Goal: Find specific page/section

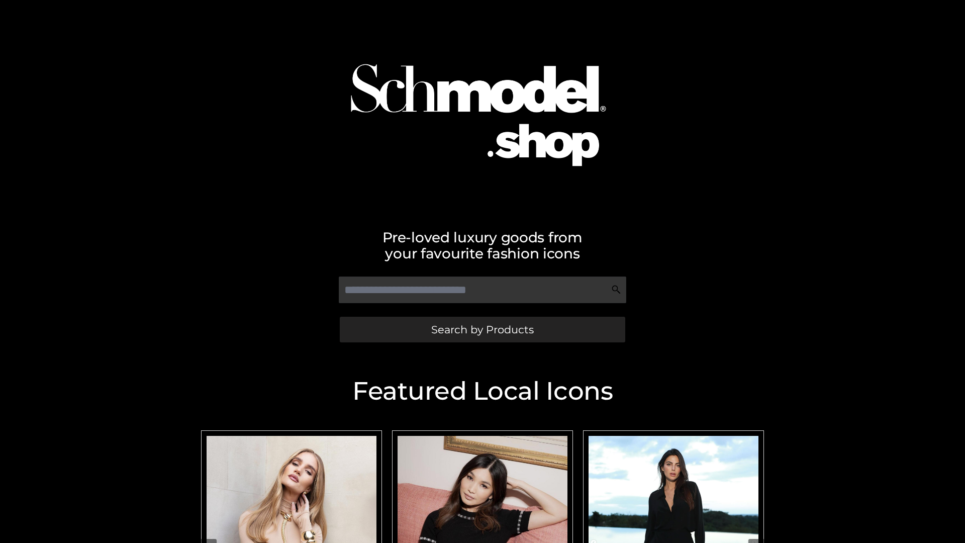
click at [482, 329] on span "Search by Products" at bounding box center [482, 329] width 103 height 11
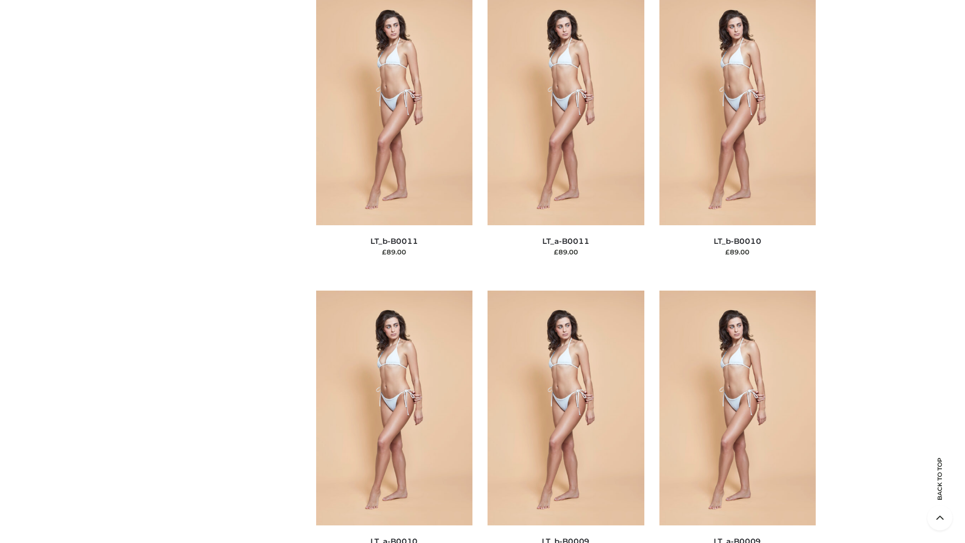
scroll to position [4513, 0]
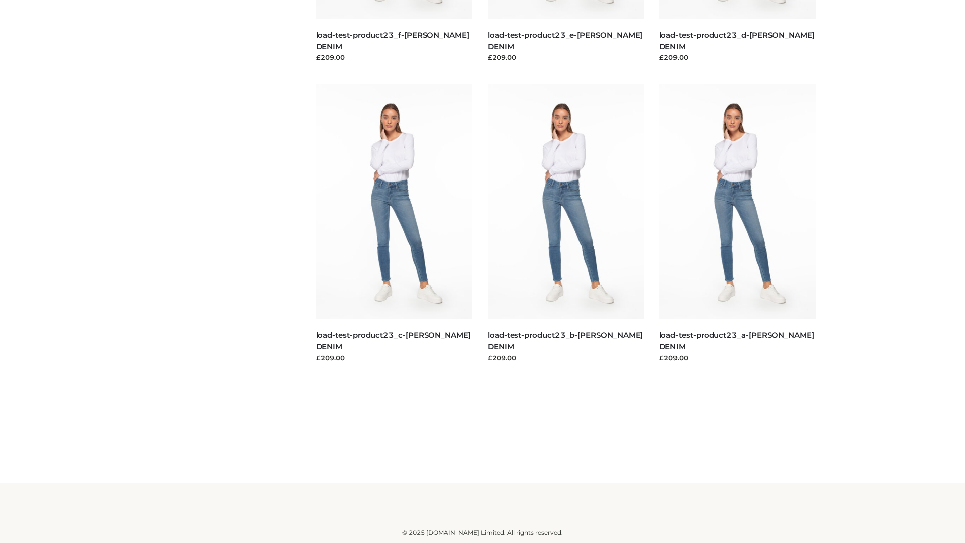
scroll to position [881, 0]
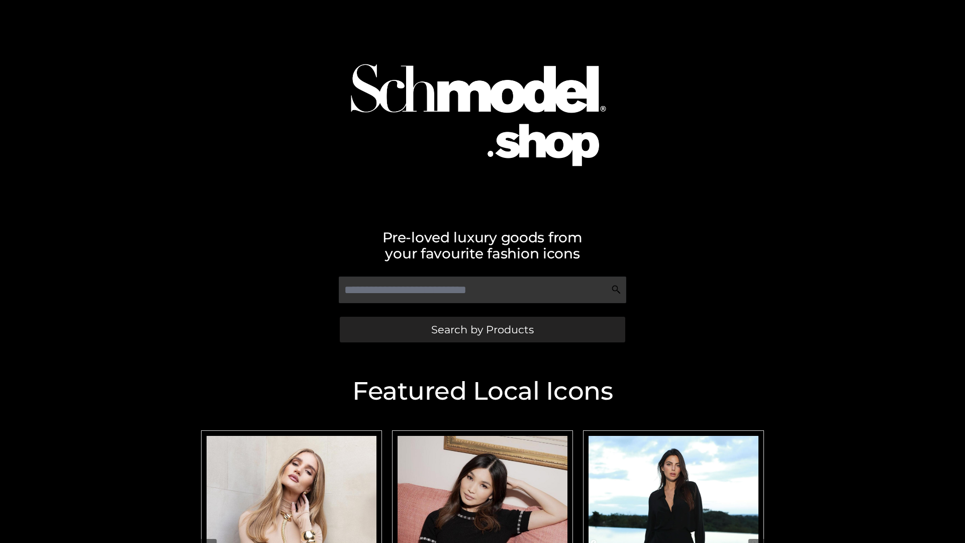
click at [482, 329] on span "Search by Products" at bounding box center [482, 329] width 103 height 11
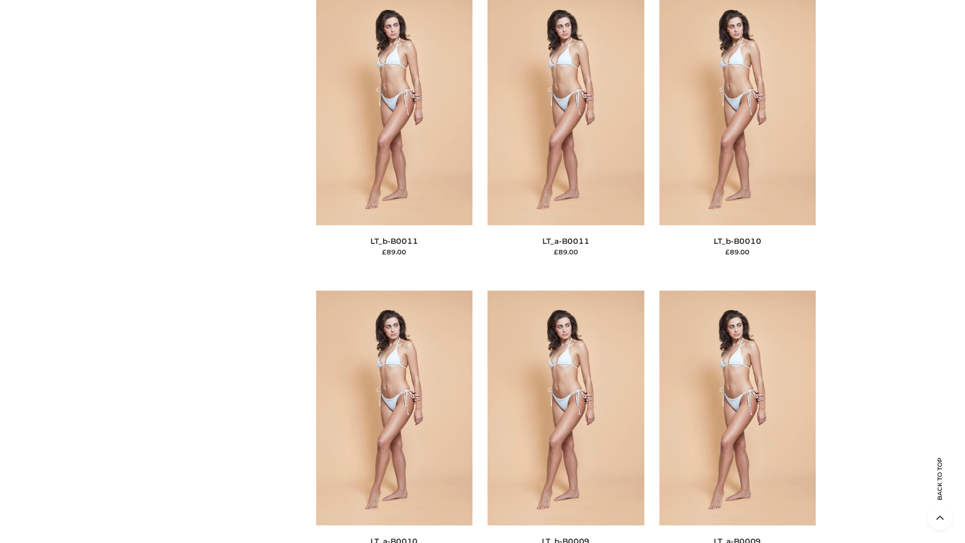
scroll to position [4513, 0]
